Goal: Information Seeking & Learning: Learn about a topic

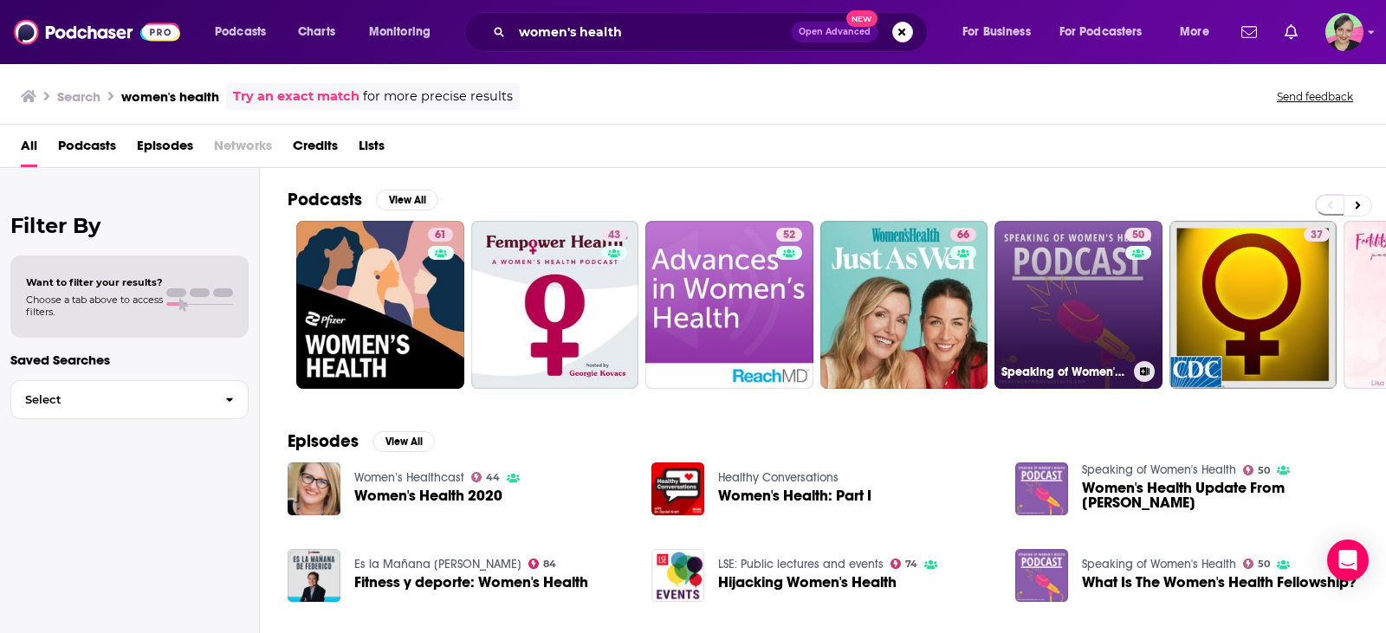
click at [1075, 260] on link "50 Speaking of Women's Health" at bounding box center [1079, 305] width 168 height 168
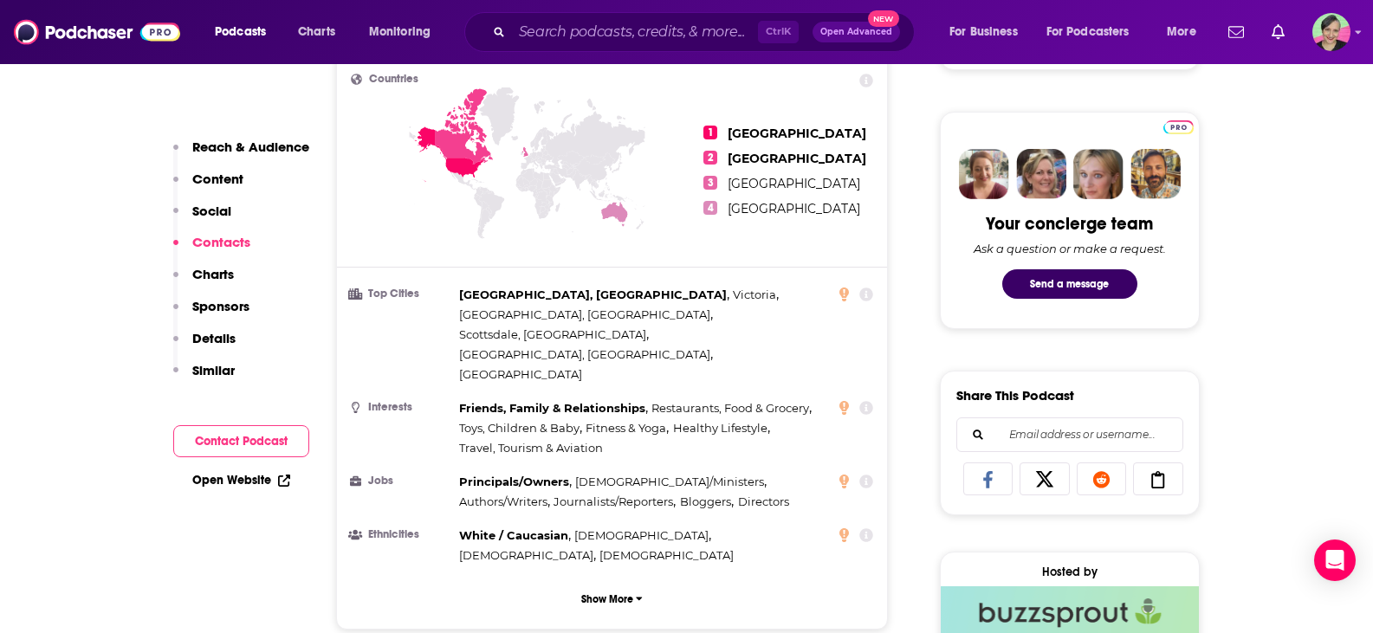
scroll to position [1473, 0]
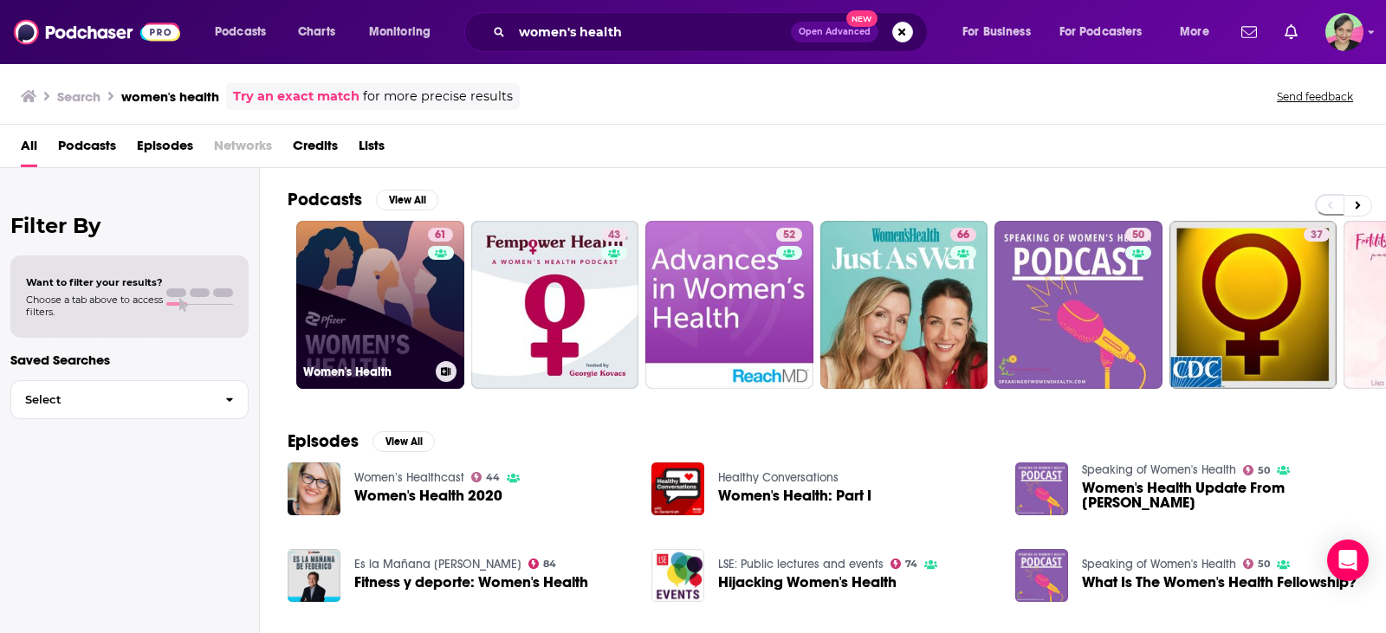
click at [350, 288] on link "61 Women's Health" at bounding box center [380, 305] width 168 height 168
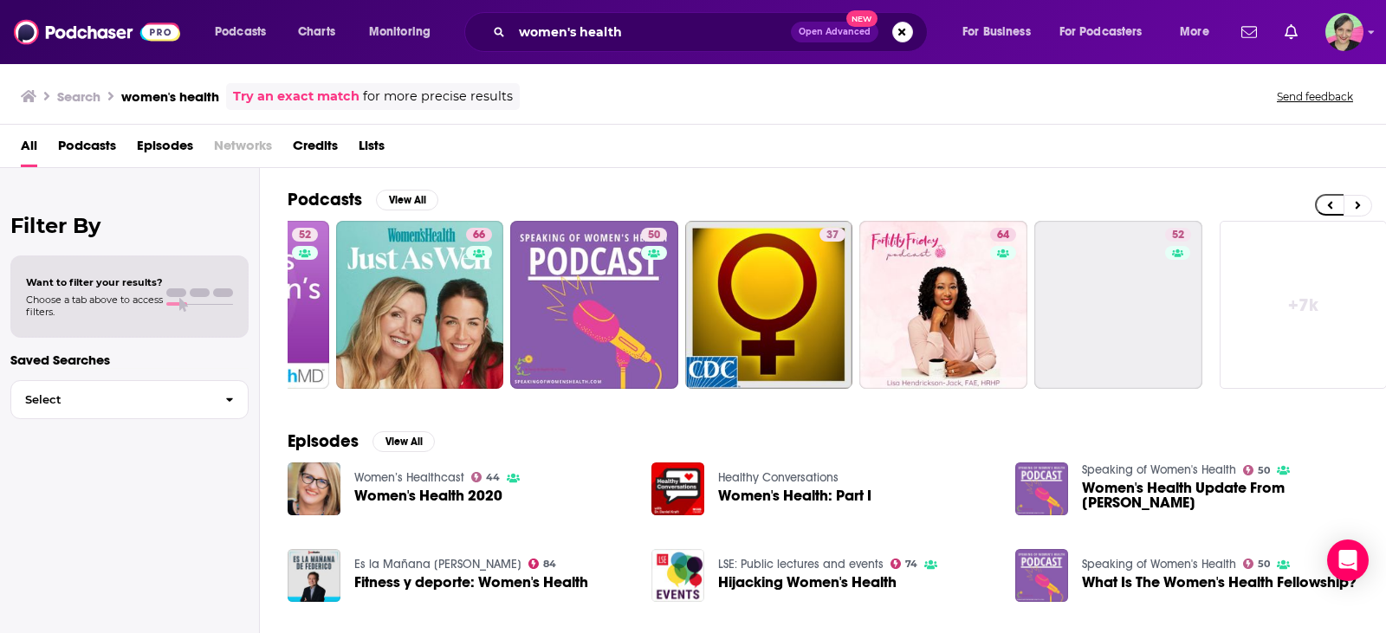
scroll to position [0, 493]
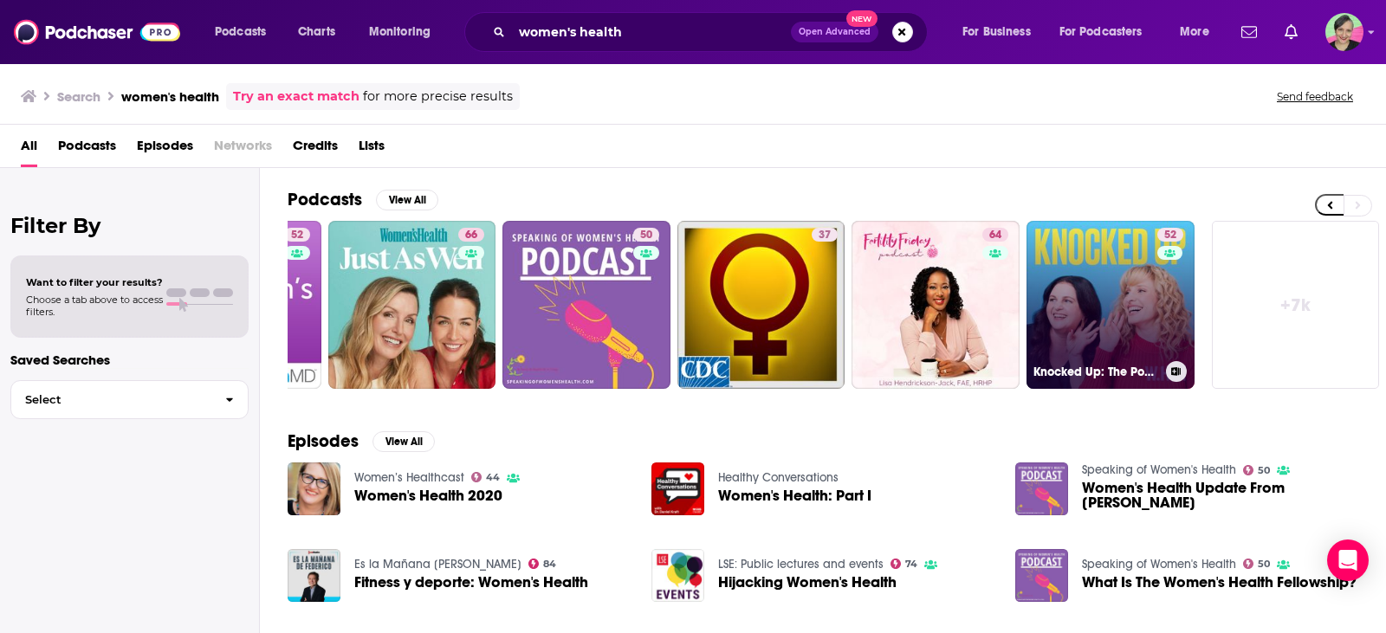
click at [1115, 275] on link "52 Knocked Up: The Podcast About Fertility and Women's Health" at bounding box center [1111, 305] width 168 height 168
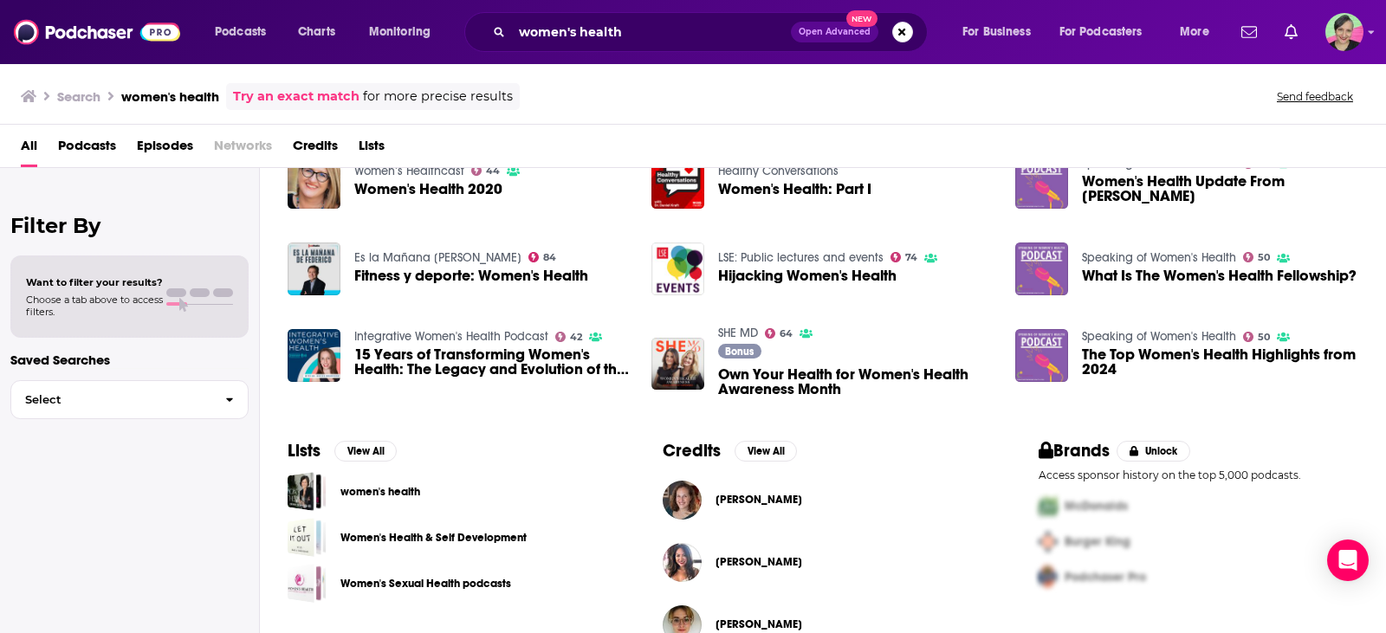
scroll to position [346, 0]
